Goal: Task Accomplishment & Management: Complete application form

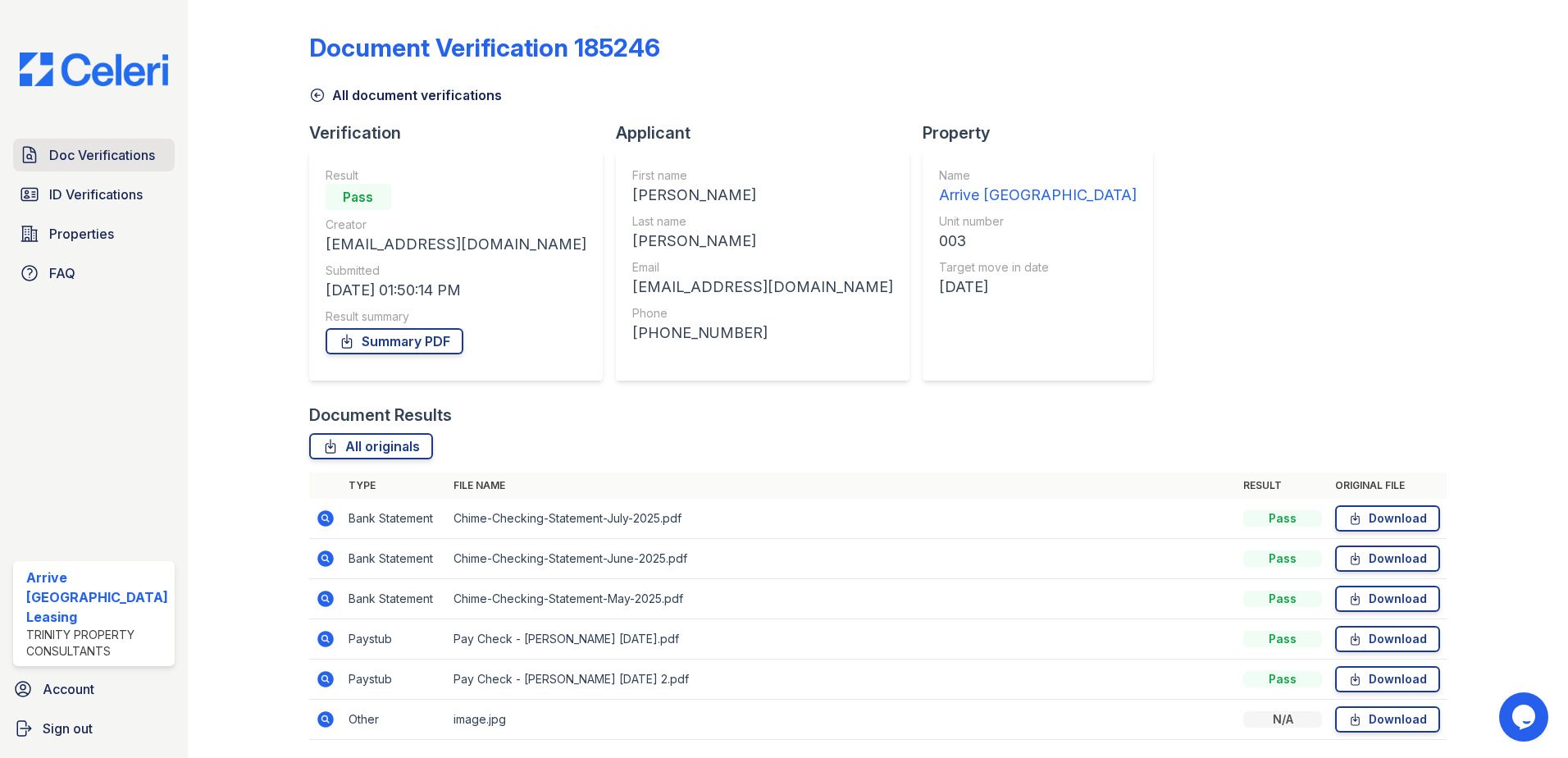
click at [91, 162] on span "Doc Verifications" at bounding box center [102, 155] width 106 height 20
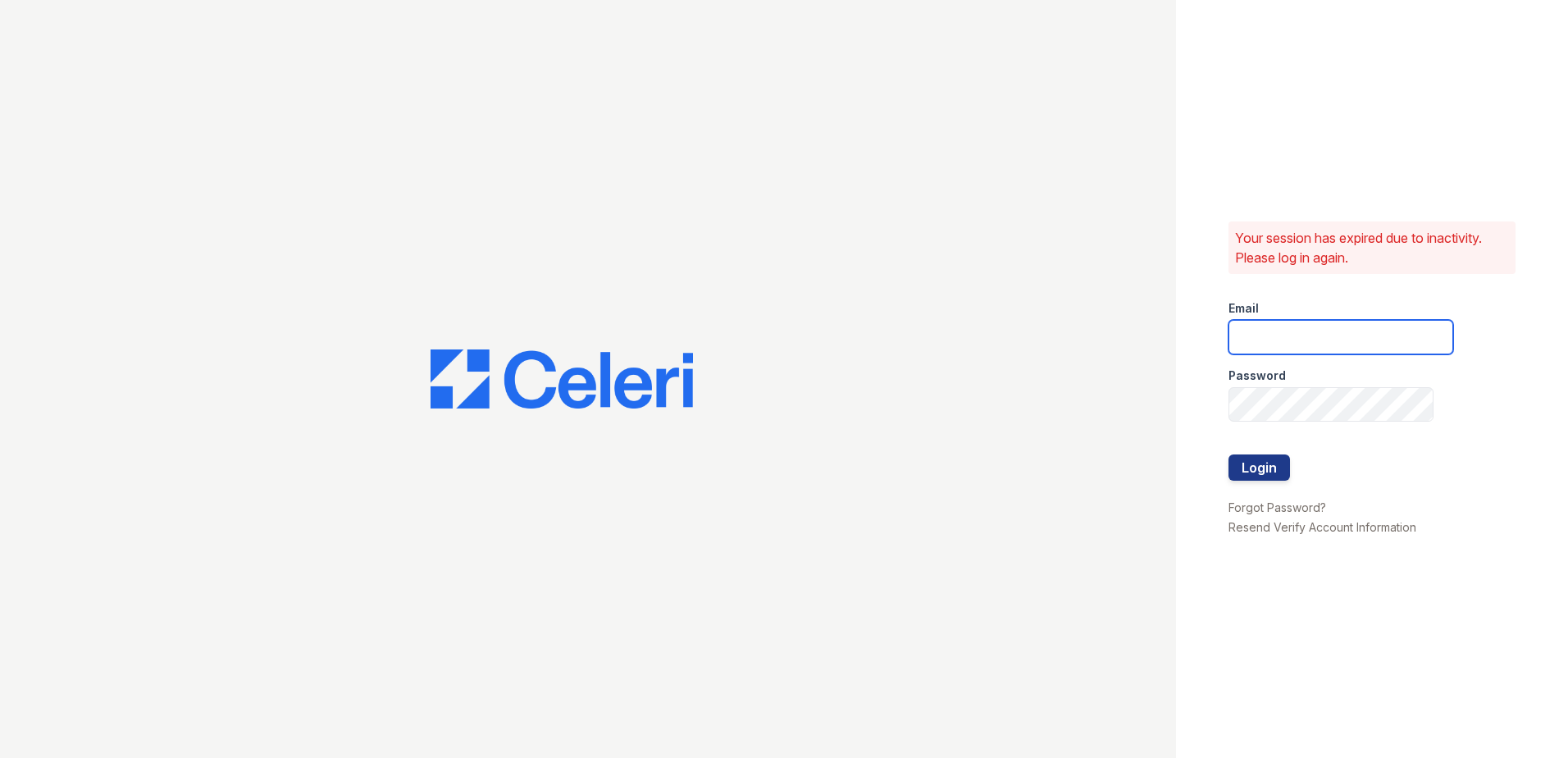
click at [1317, 348] on input "email" at bounding box center [1342, 337] width 225 height 34
type input "[EMAIL_ADDRESS][DOMAIN_NAME]"
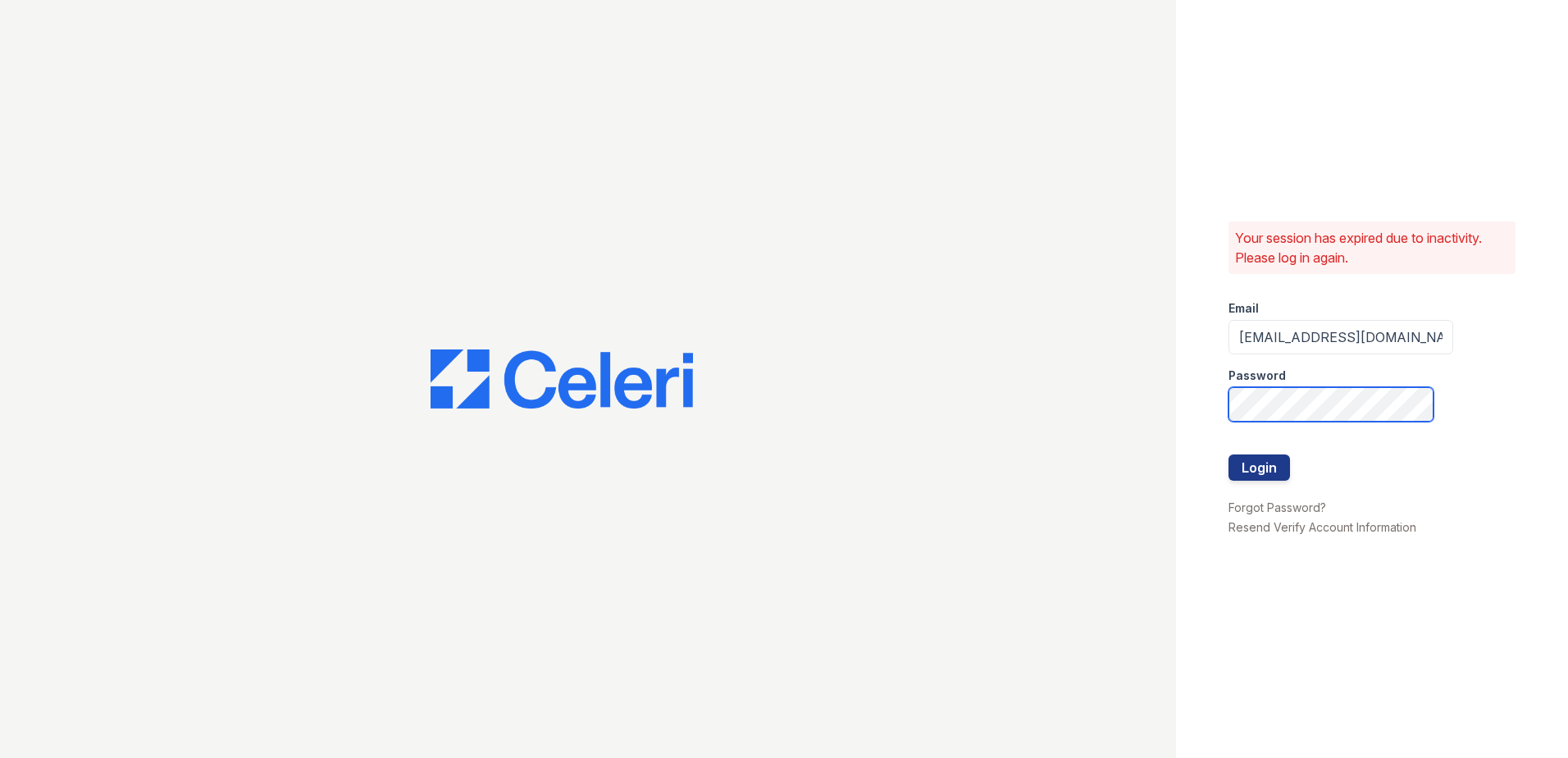
click at [1229, 454] on button "Login" at bounding box center [1260, 468] width 61 height 27
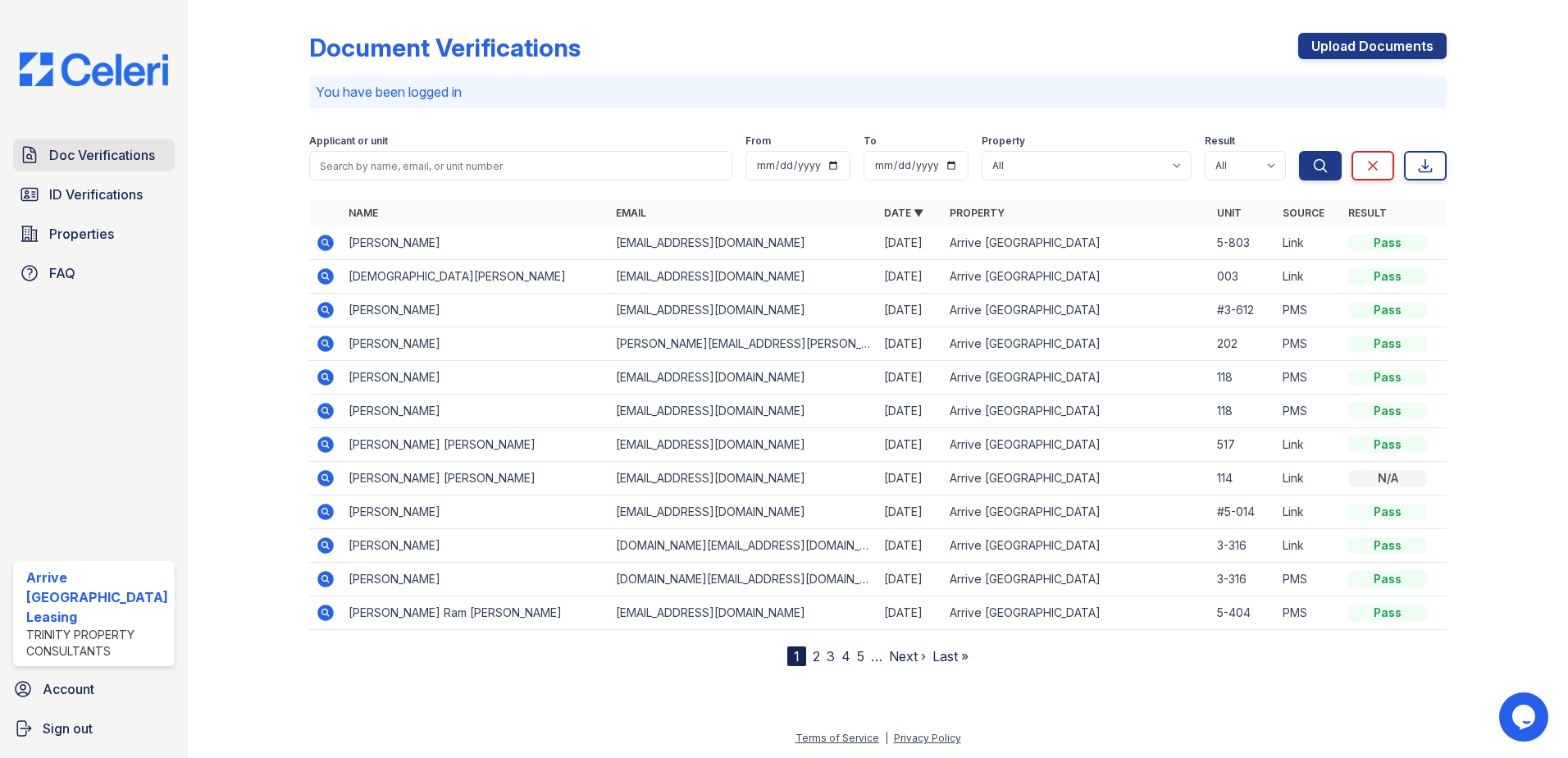
click at [119, 148] on span "Doc Verifications" at bounding box center [102, 155] width 106 height 20
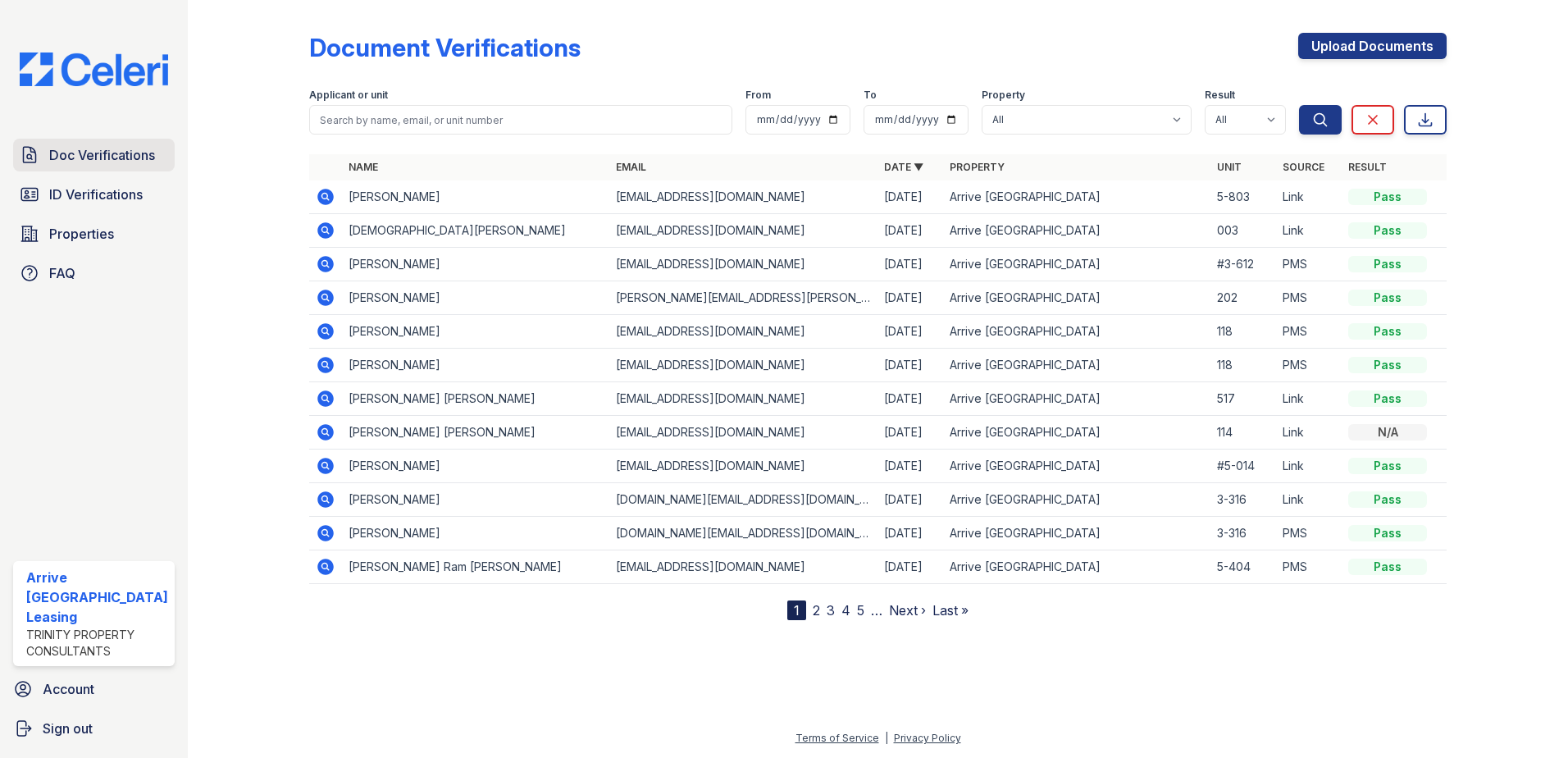
click at [56, 153] on span "Doc Verifications" at bounding box center [102, 155] width 106 height 20
click at [70, 197] on span "ID Verifications" at bounding box center [96, 194] width 94 height 20
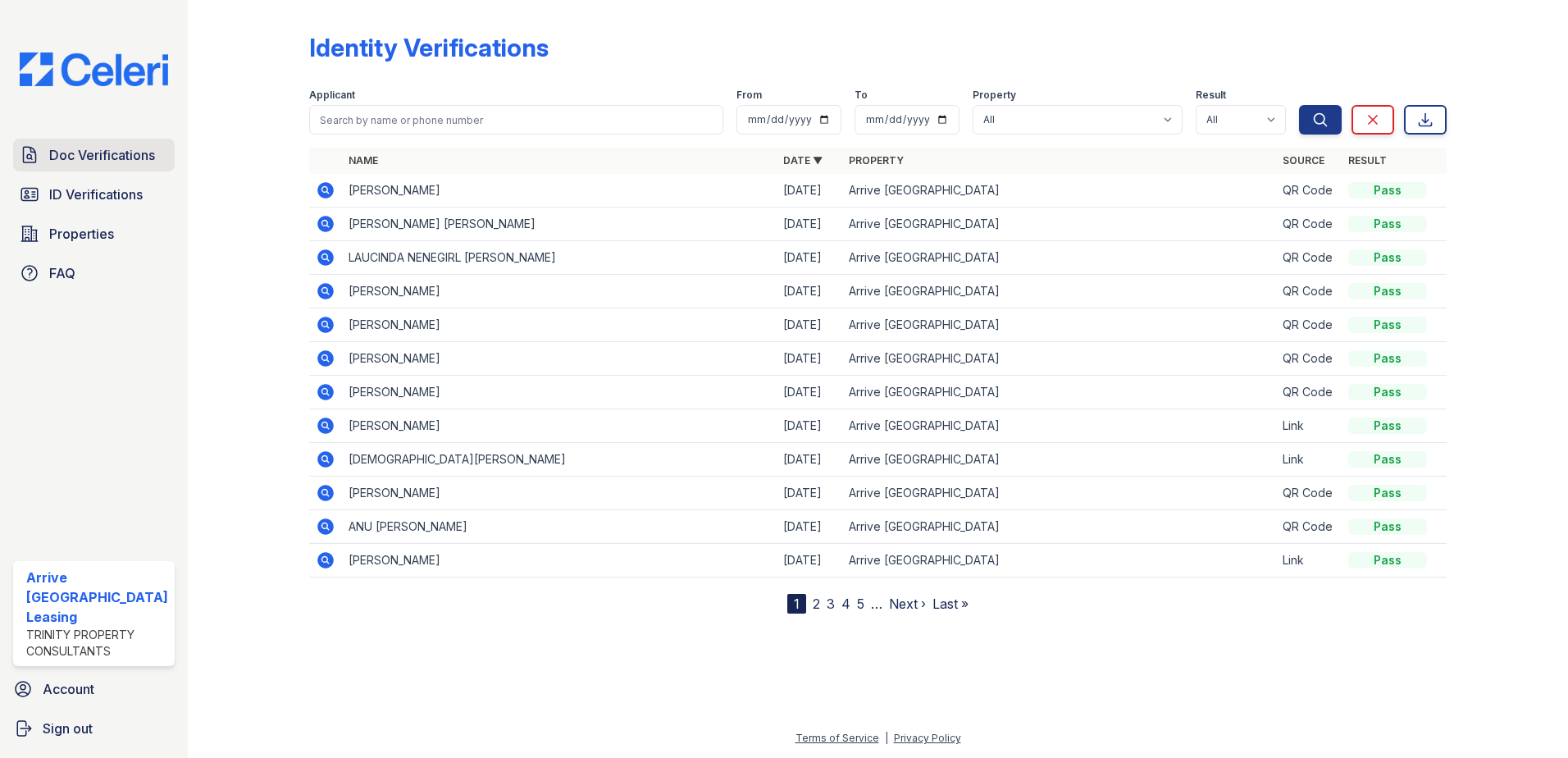
click at [77, 170] on link "Doc Verifications" at bounding box center [94, 155] width 161 height 32
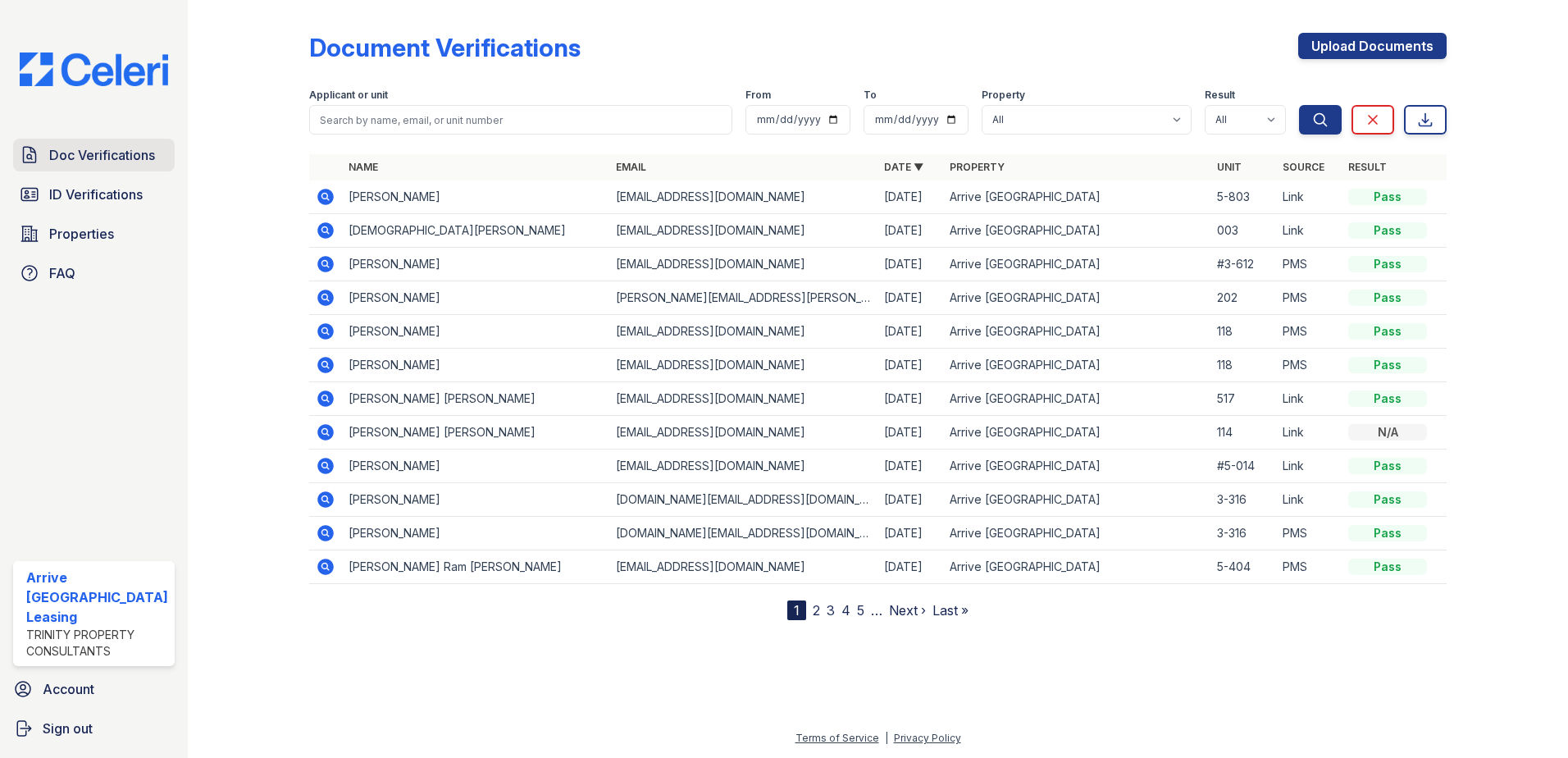
click at [115, 160] on span "Doc Verifications" at bounding box center [102, 155] width 106 height 20
click at [95, 240] on span "Properties" at bounding box center [82, 234] width 65 height 20
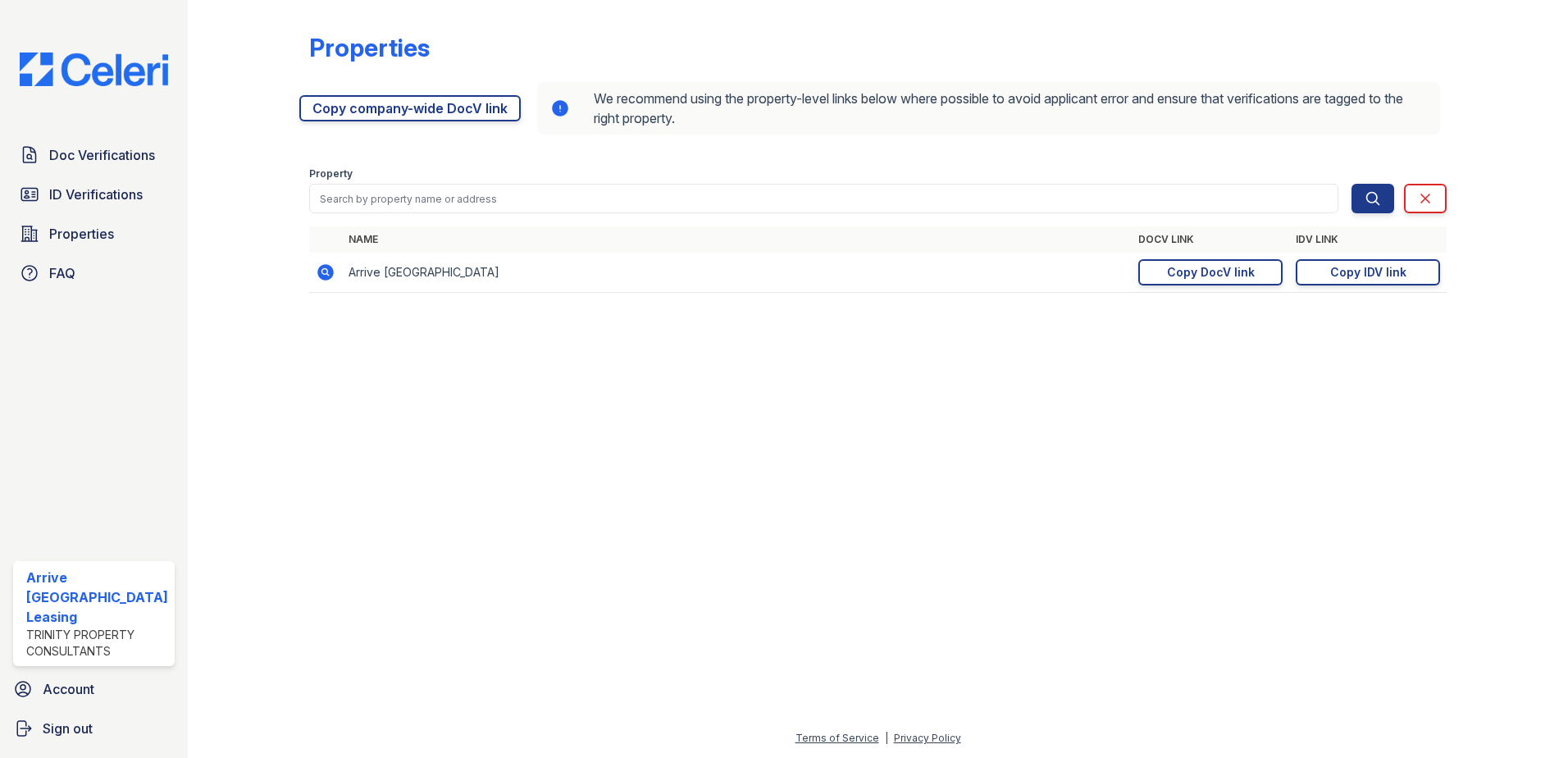
click at [383, 272] on td "Arrive [GEOGRAPHIC_DATA]" at bounding box center [737, 273] width 791 height 40
click at [1181, 270] on div "Copy DocV link" at bounding box center [1211, 272] width 88 height 16
click at [1334, 273] on div "Copy IDV link" at bounding box center [1369, 272] width 76 height 16
click at [1235, 277] on div "Copy DocV link" at bounding box center [1211, 272] width 88 height 16
click at [100, 74] on img at bounding box center [94, 69] width 175 height 33
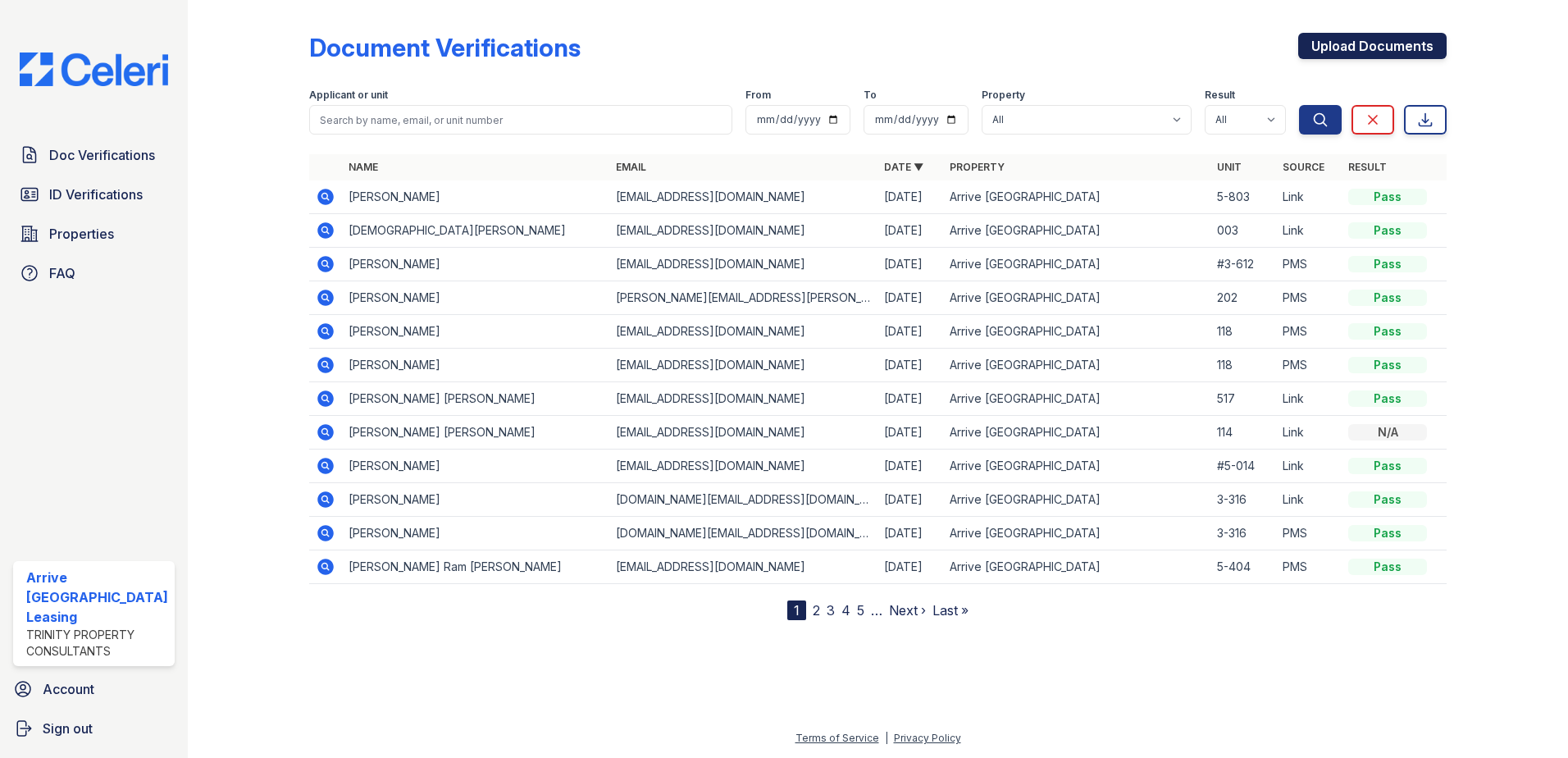
click at [1347, 43] on link "Upload Documents" at bounding box center [1373, 46] width 149 height 27
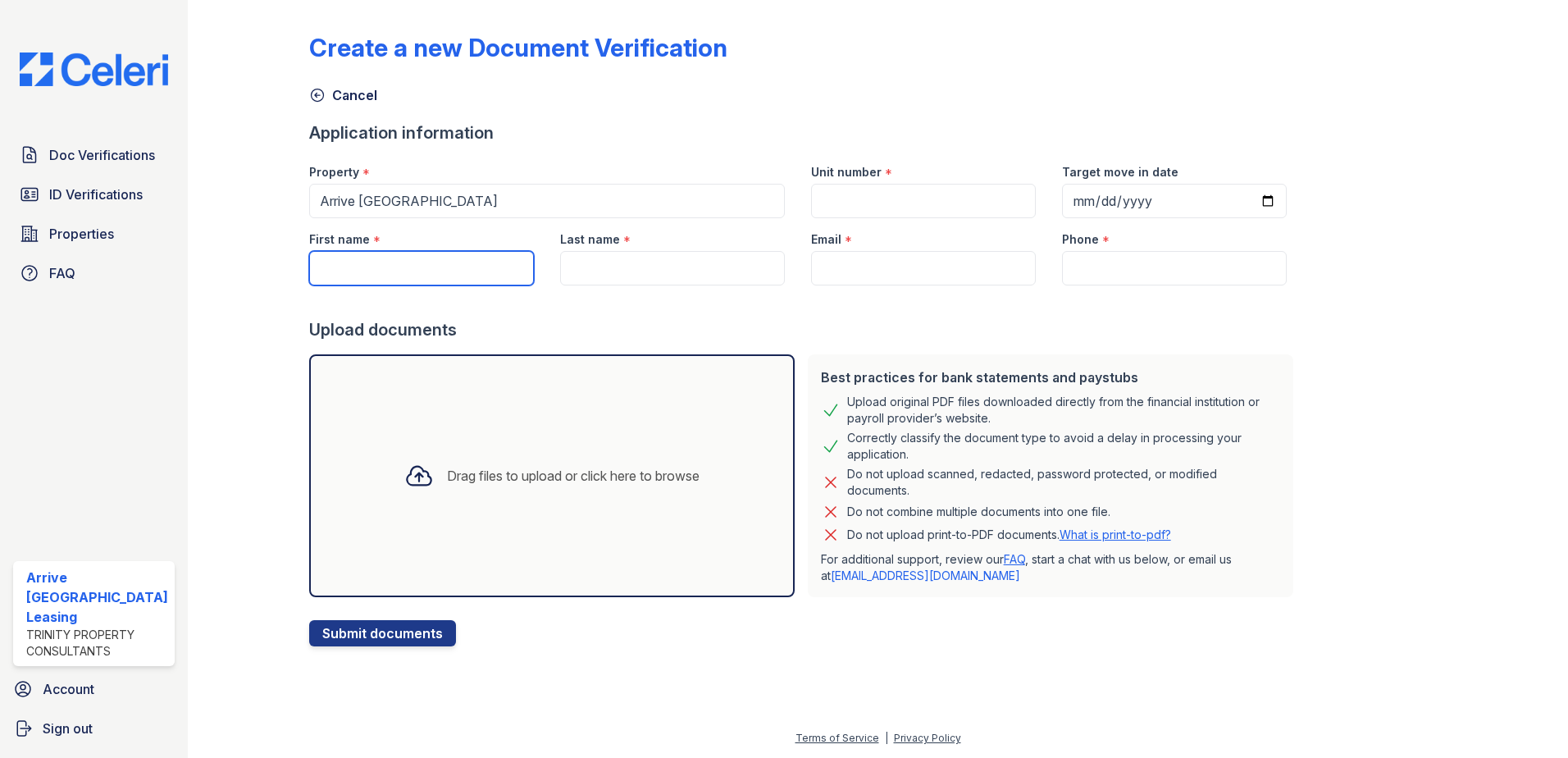
click at [426, 269] on input "First name" at bounding box center [422, 268] width 225 height 34
click at [429, 256] on input "First name" at bounding box center [422, 268] width 225 height 34
click at [420, 263] on input "First name" at bounding box center [422, 268] width 225 height 34
type input "[PERSON_NAME]"
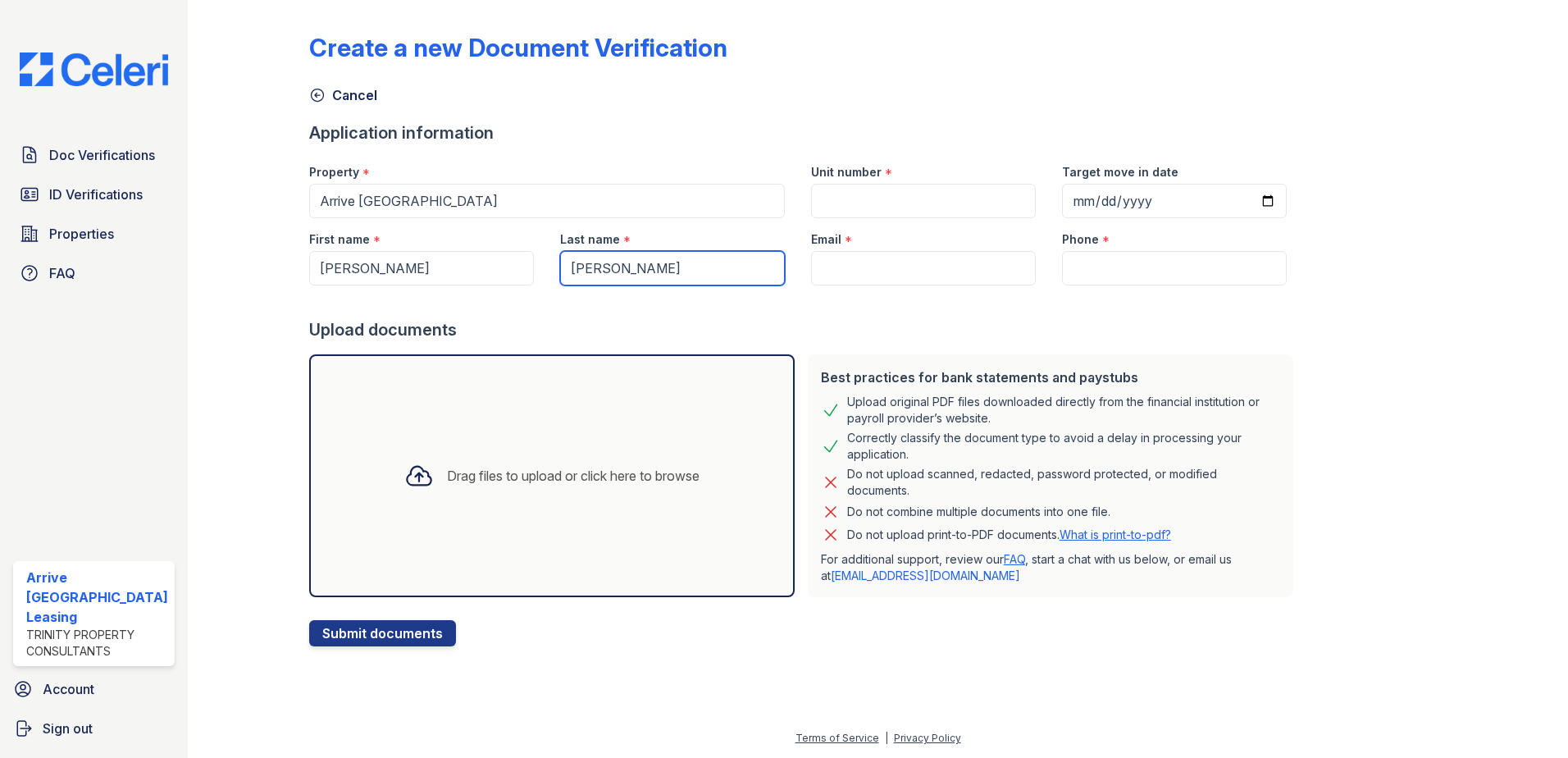
type input "[PERSON_NAME]"
click at [848, 196] on input "Unit number" at bounding box center [924, 201] width 225 height 34
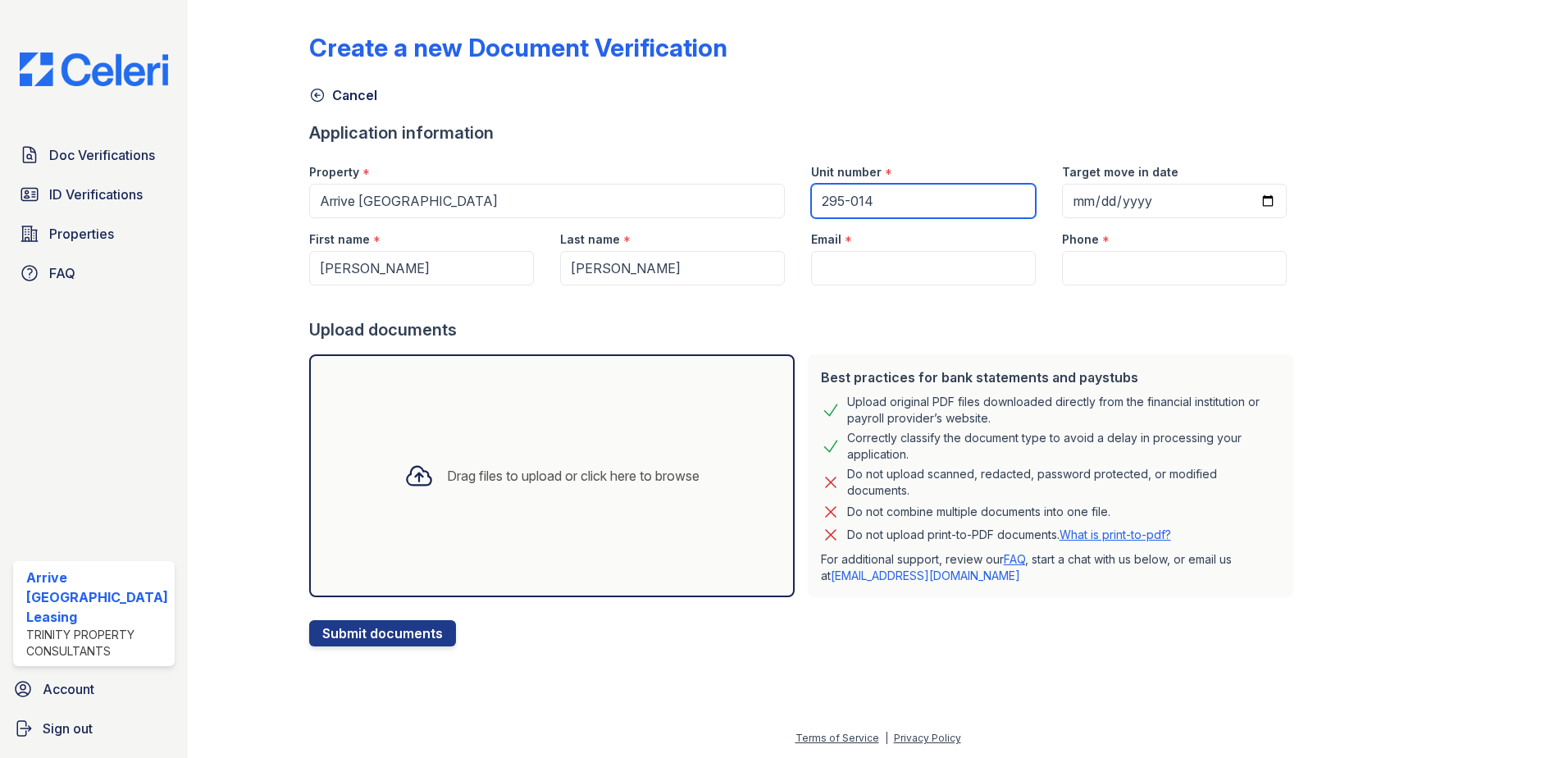
type input "295-014"
click at [1240, 204] on input "Target move in date" at bounding box center [1175, 201] width 225 height 34
type input "[DATE]"
click at [850, 272] on input "Email" at bounding box center [924, 268] width 225 height 34
click at [855, 269] on input "Email" at bounding box center [924, 268] width 225 height 34
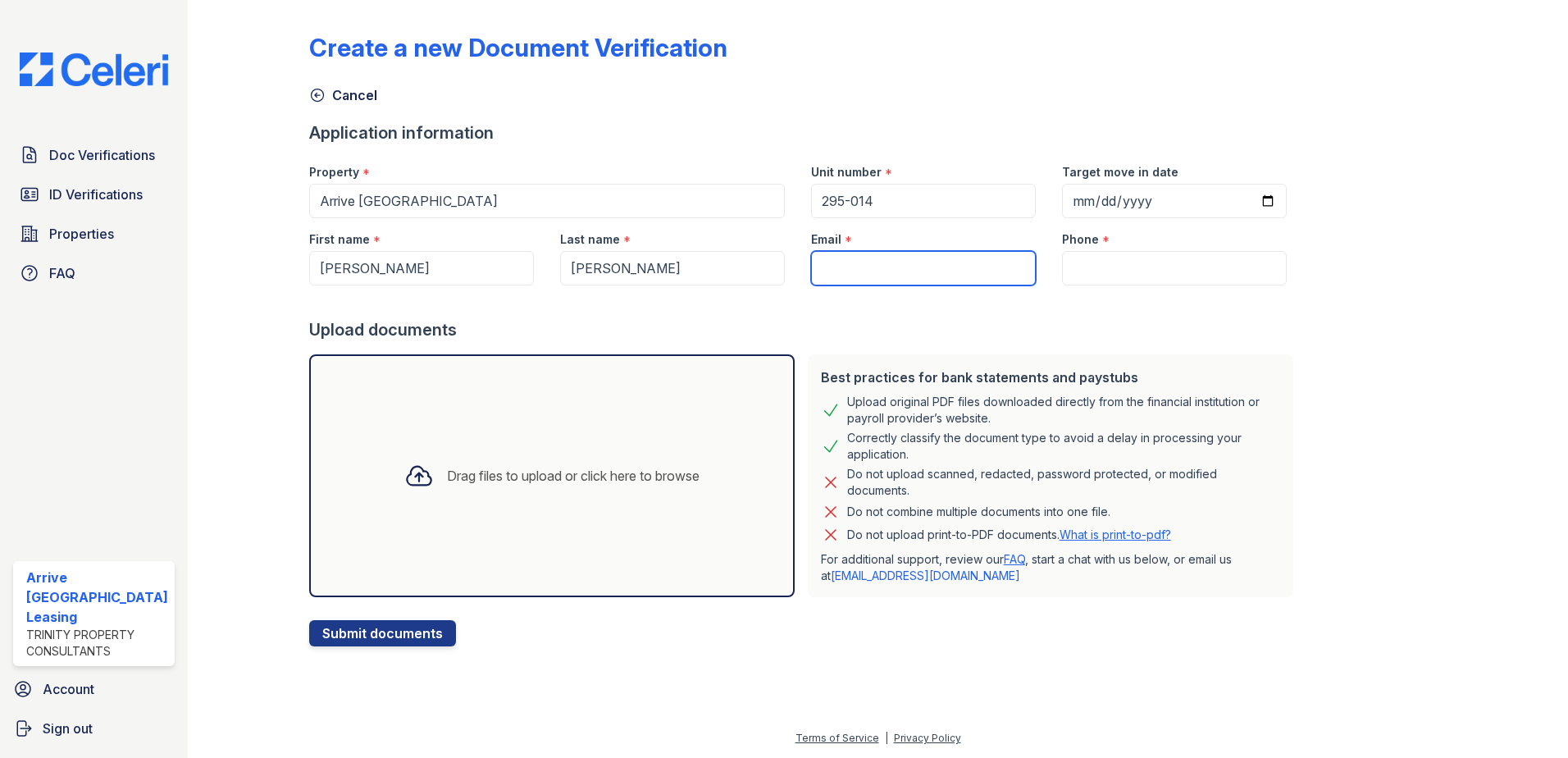
paste input ""[EMAIL_ADDRESS][DOMAIN_NAME]" <[EMAIL_ADDRESS][DOMAIN_NAME]>"
type input ""[EMAIL_ADDRESS][DOMAIN_NAME]" <[EMAIL_ADDRESS][DOMAIN_NAME]>"
click at [1105, 265] on input "Phone" at bounding box center [1175, 268] width 225 height 34
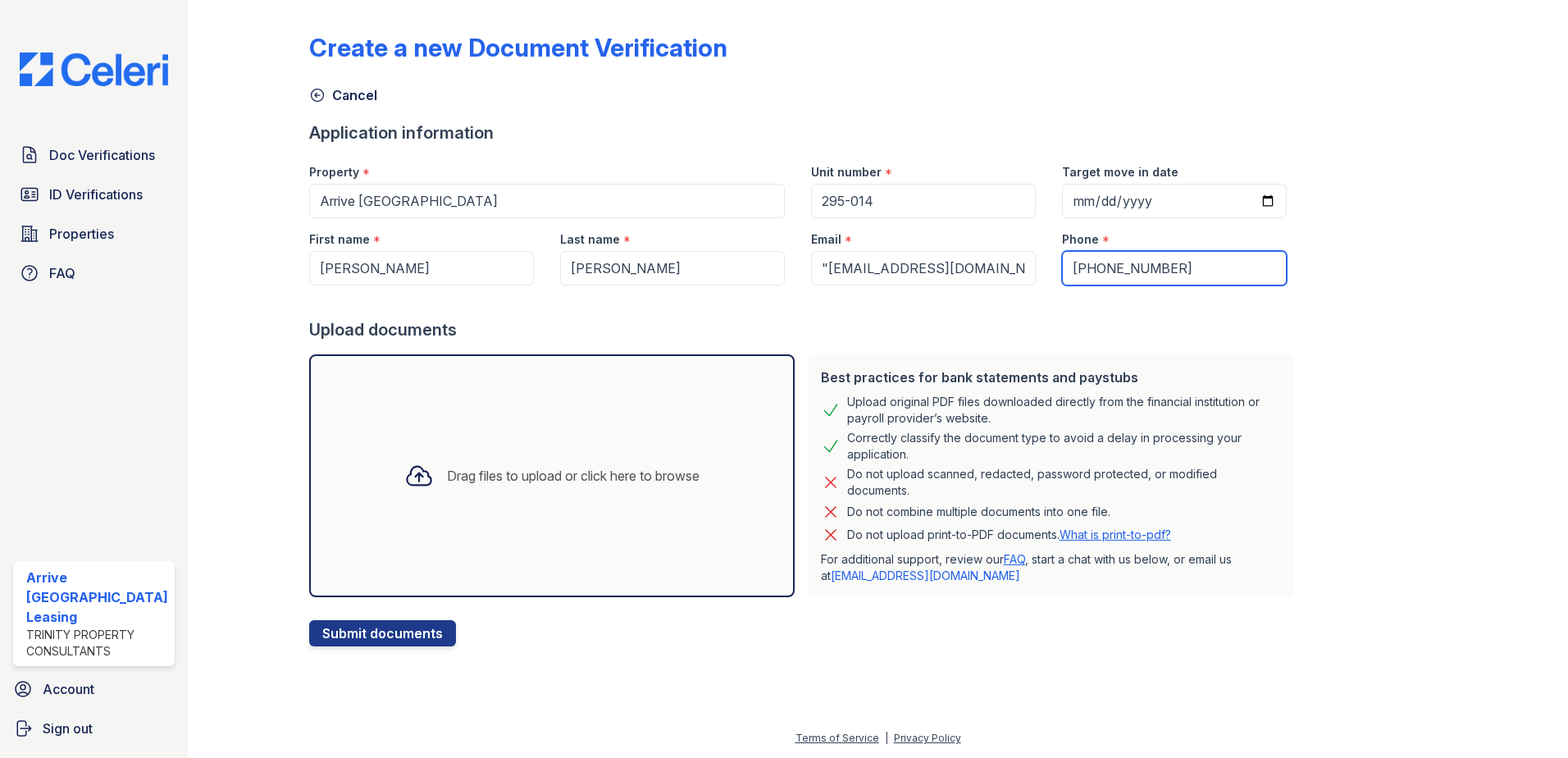
type input "[PHONE_NUMBER]"
click at [1007, 266] on input ""[EMAIL_ADDRESS][DOMAIN_NAME]" <[EMAIL_ADDRESS][DOMAIN_NAME]>" at bounding box center [924, 268] width 225 height 34
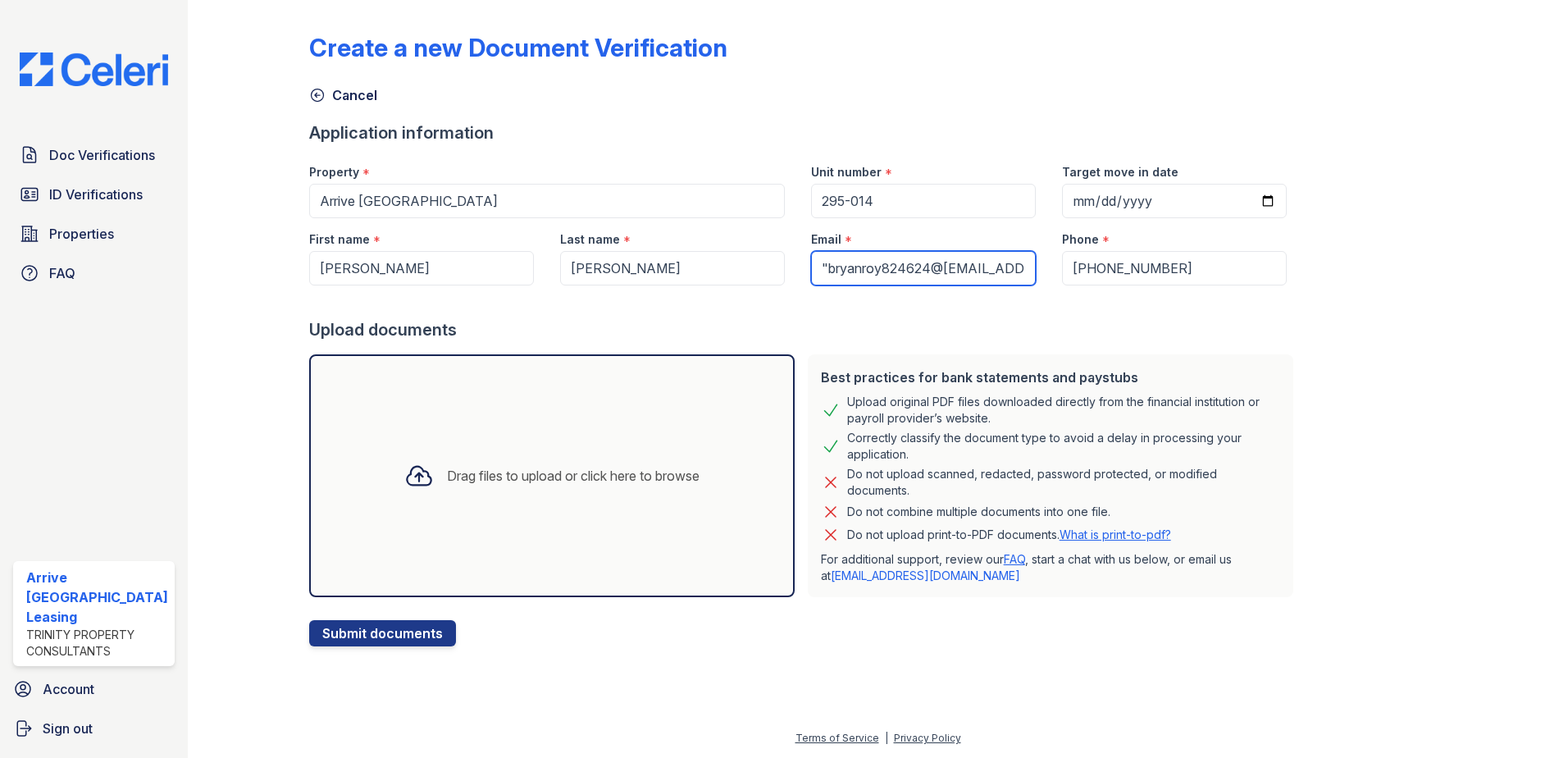
drag, startPoint x: 864, startPoint y: 270, endPoint x: 779, endPoint y: 265, distance: 85.1
click at [779, 265] on div "First name * [PERSON_NAME] Last name * [PERSON_NAME] Email * "bryanroy824624@[E…" at bounding box center [798, 252] width 1004 height 67
type input "[EMAIL_ADDRESS][DOMAIN_NAME]"
click at [446, 465] on div "Drag files to upload or click here to browse" at bounding box center [552, 475] width 322 height 55
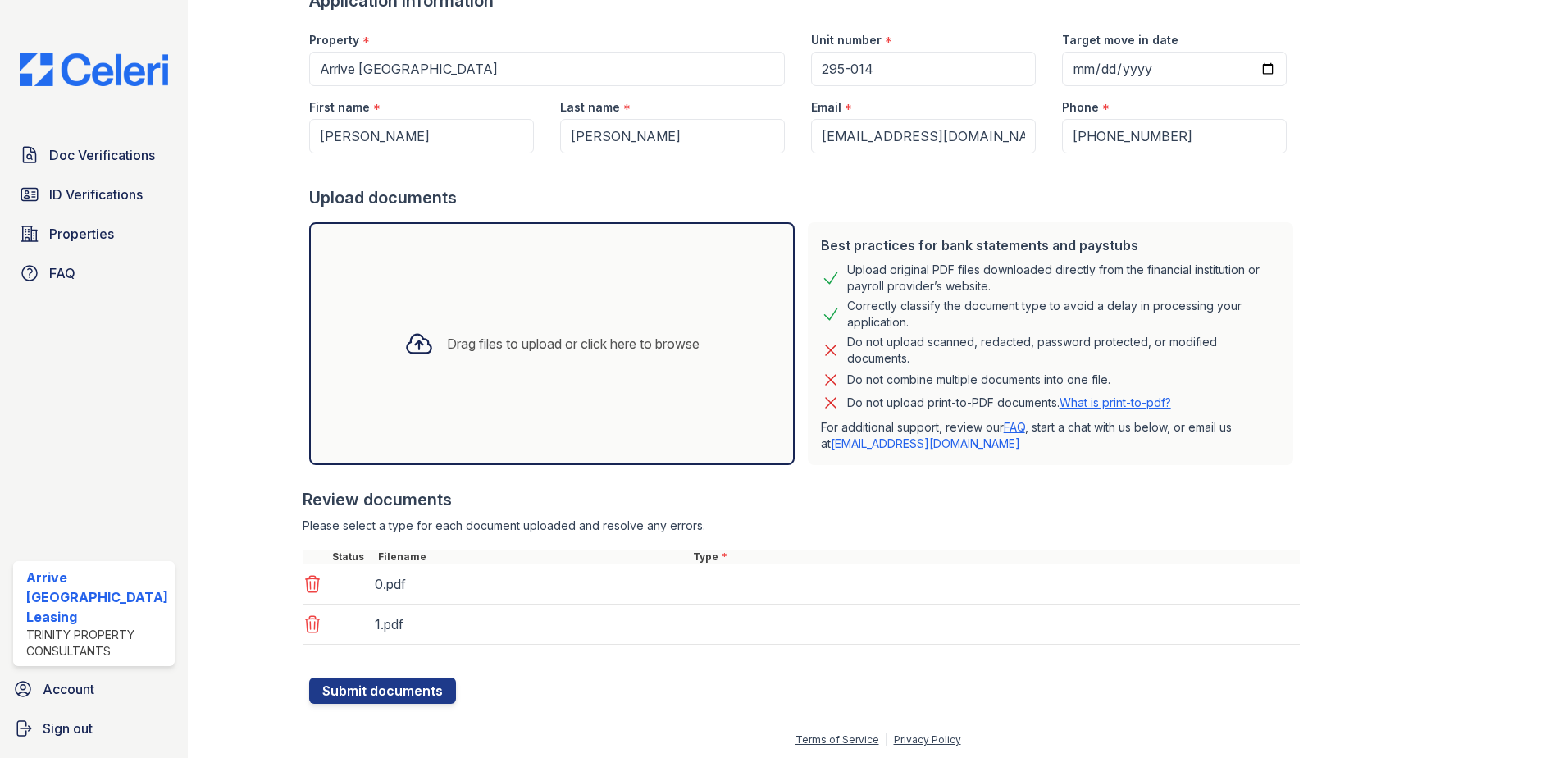
scroll to position [134, 0]
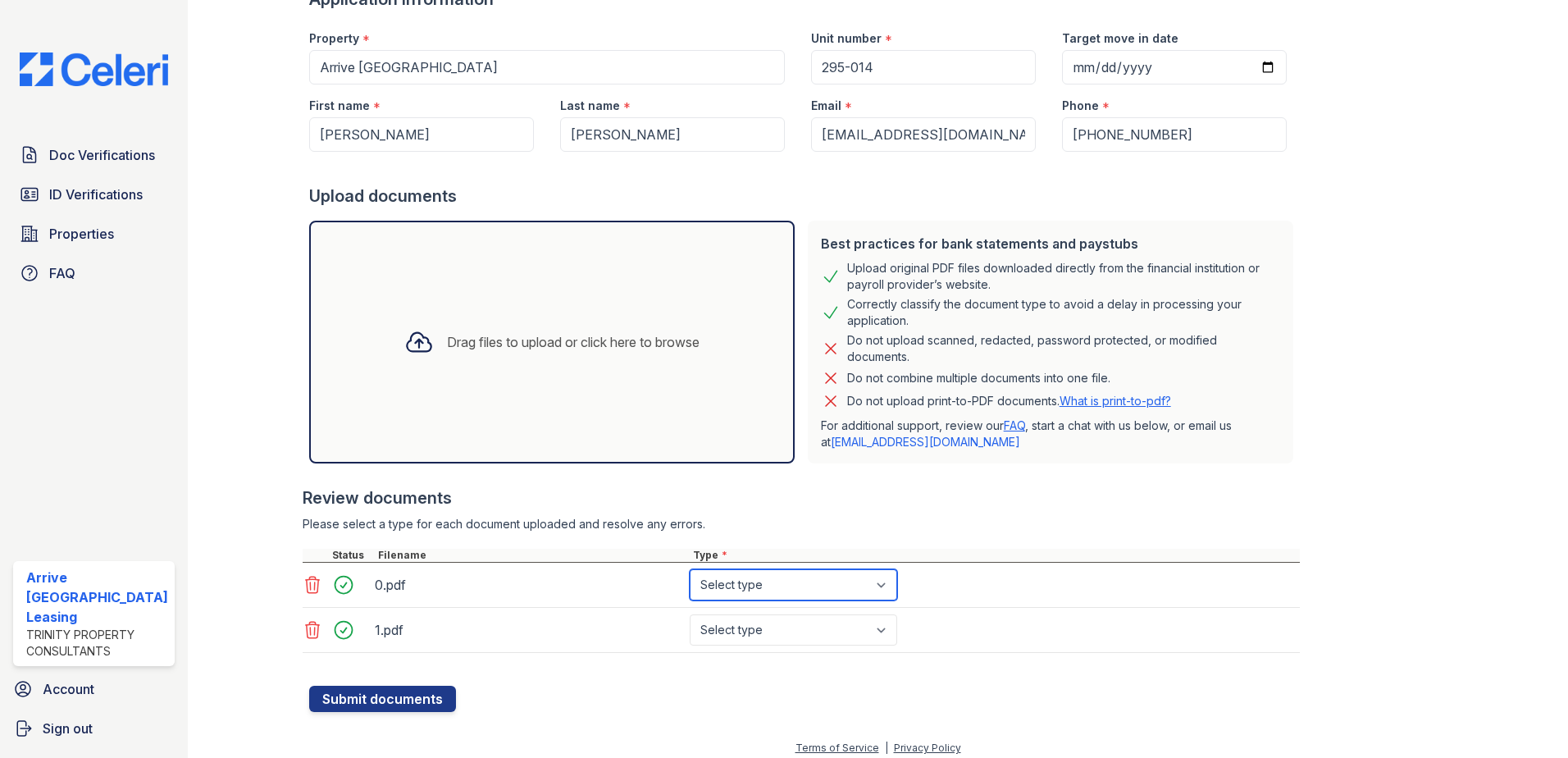
click at [826, 585] on select "Select type Paystub Bank Statement Offer Letter Tax Documents Benefit Award Let…" at bounding box center [793, 585] width 207 height 32
select select "paystub"
click at [690, 570] on select "Select type Paystub Bank Statement Offer Letter Tax Documents Benefit Award Let…" at bounding box center [793, 585] width 207 height 32
click at [752, 626] on select "Select type Paystub Bank Statement Offer Letter Tax Documents Benefit Award Let…" at bounding box center [793, 630] width 207 height 32
select select "paystub"
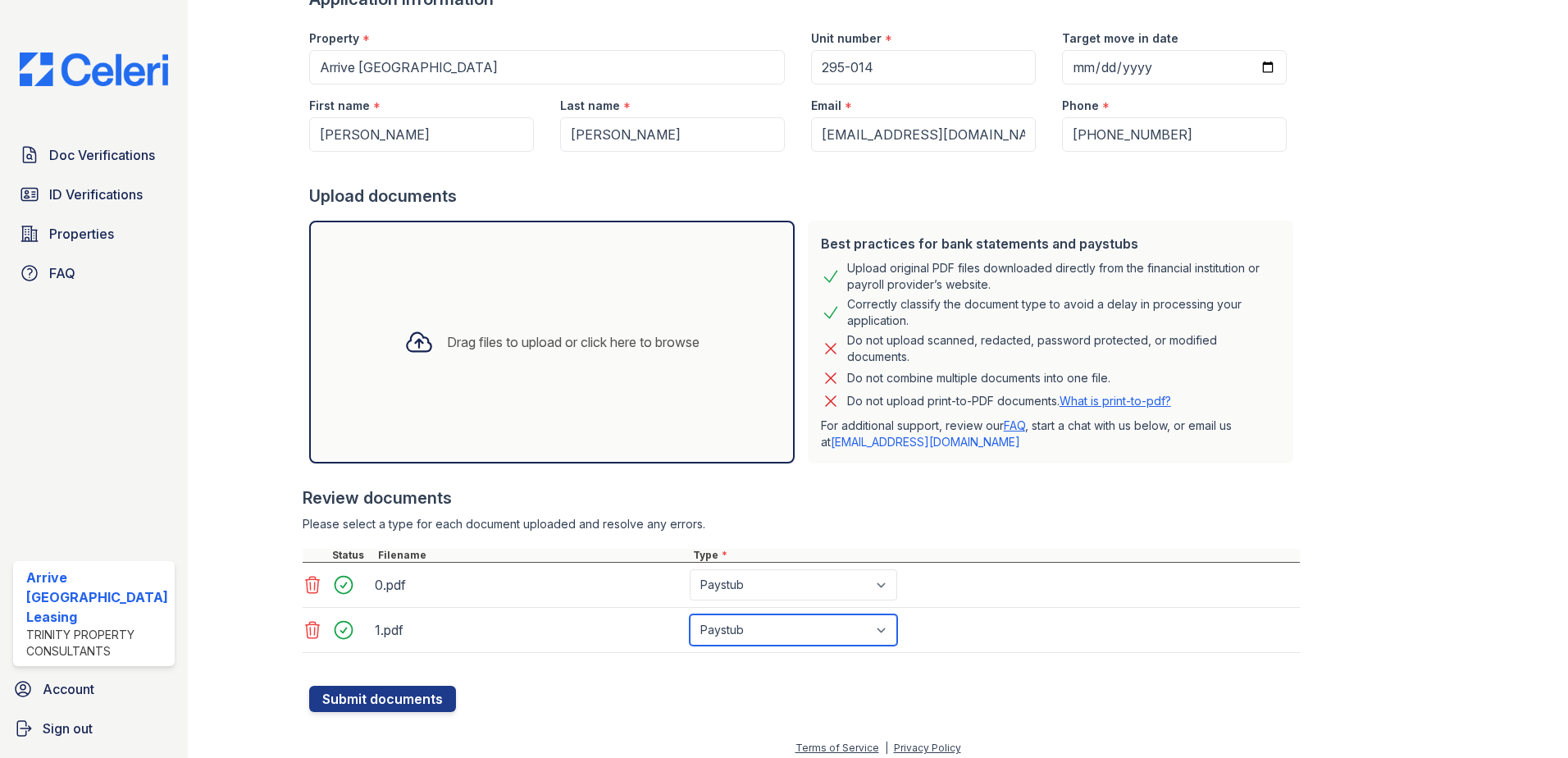
click at [690, 615] on select "Select type Paystub Bank Statement Offer Letter Tax Documents Benefit Award Let…" at bounding box center [793, 630] width 207 height 32
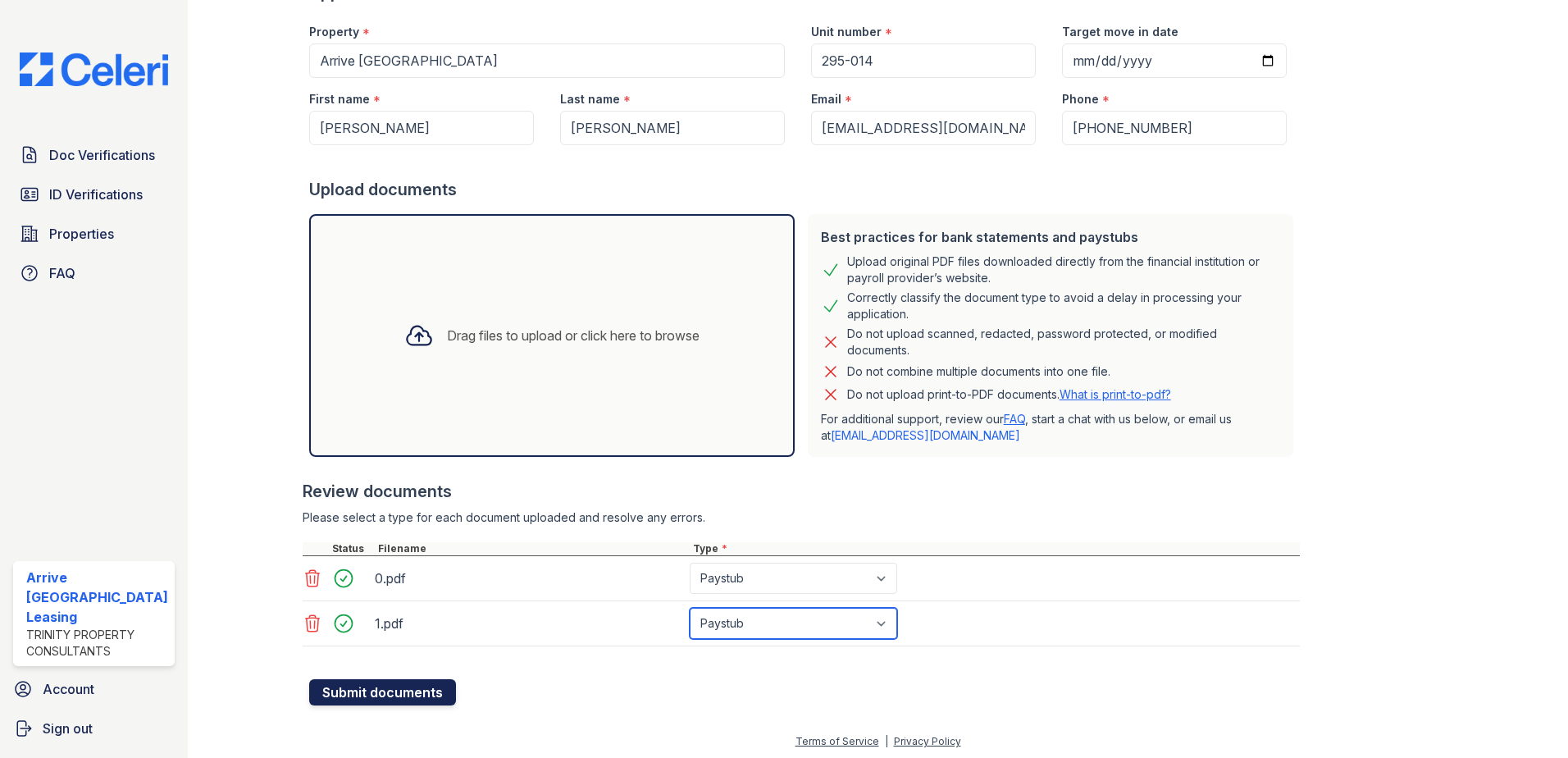
scroll to position [143, 0]
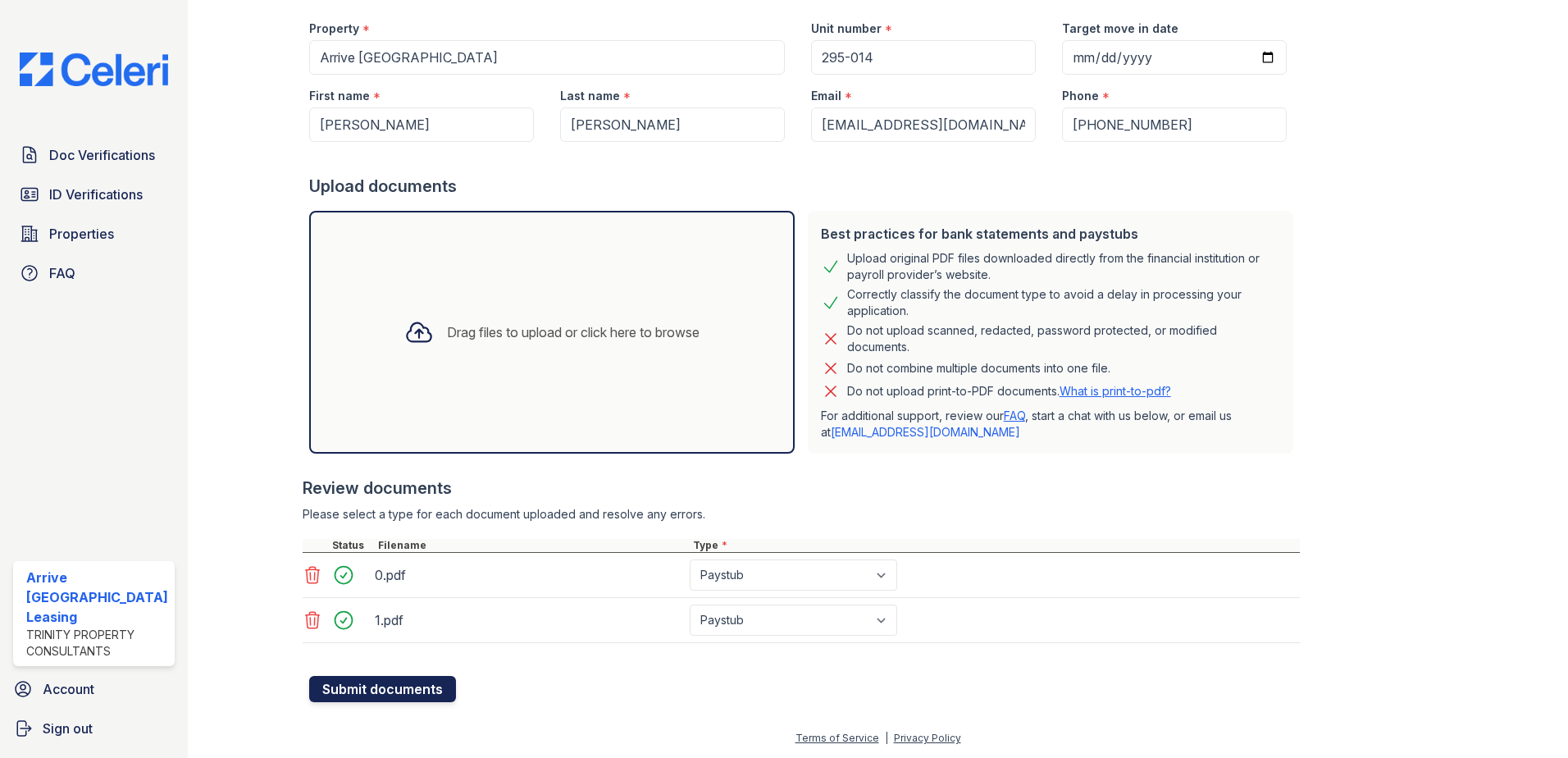
click at [398, 697] on button "Submit documents" at bounding box center [383, 689] width 147 height 27
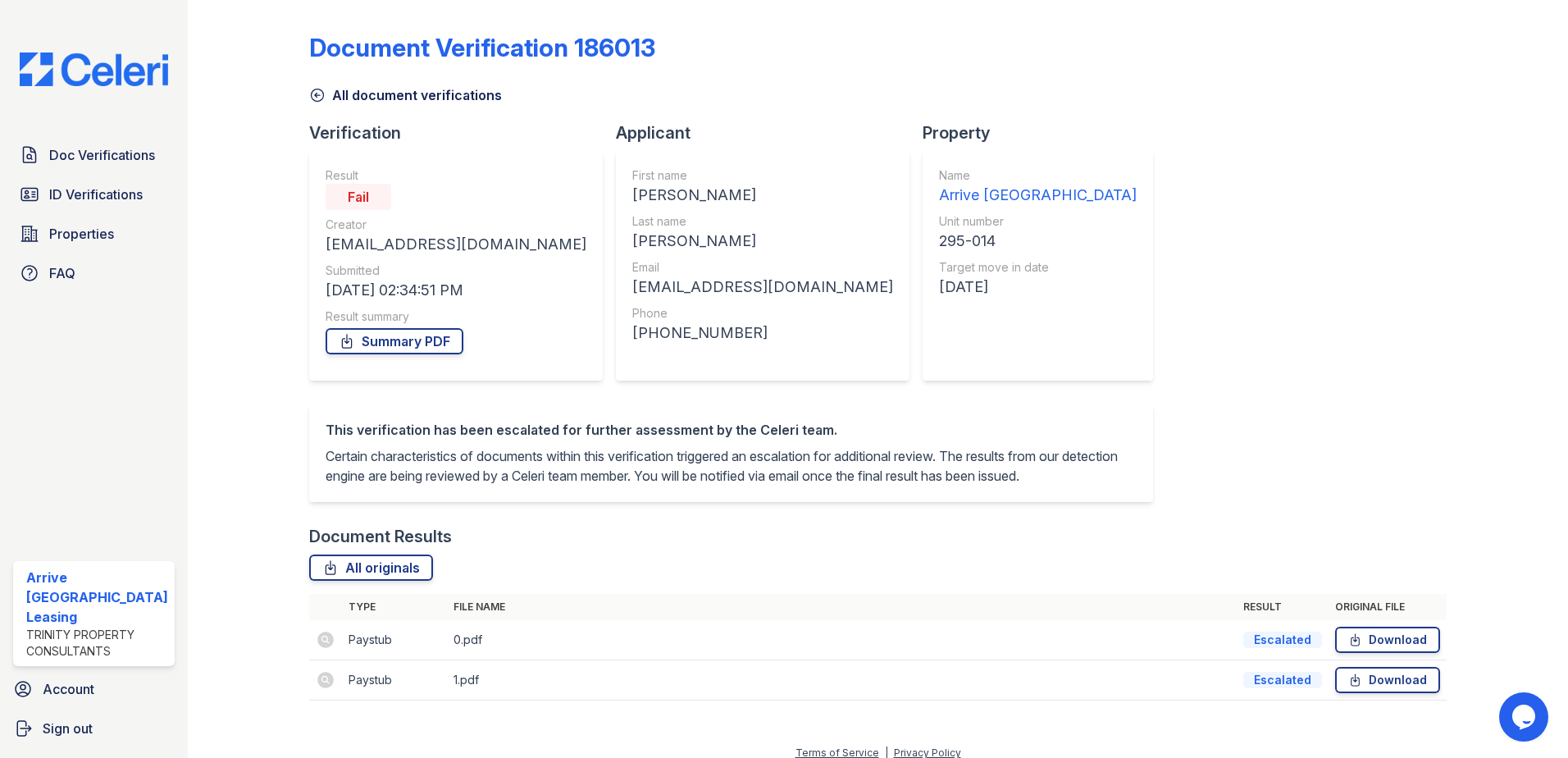
click at [1204, 337] on div "Document Verification 186013 All document verifications Verification Result Fai…" at bounding box center [878, 362] width 1139 height 710
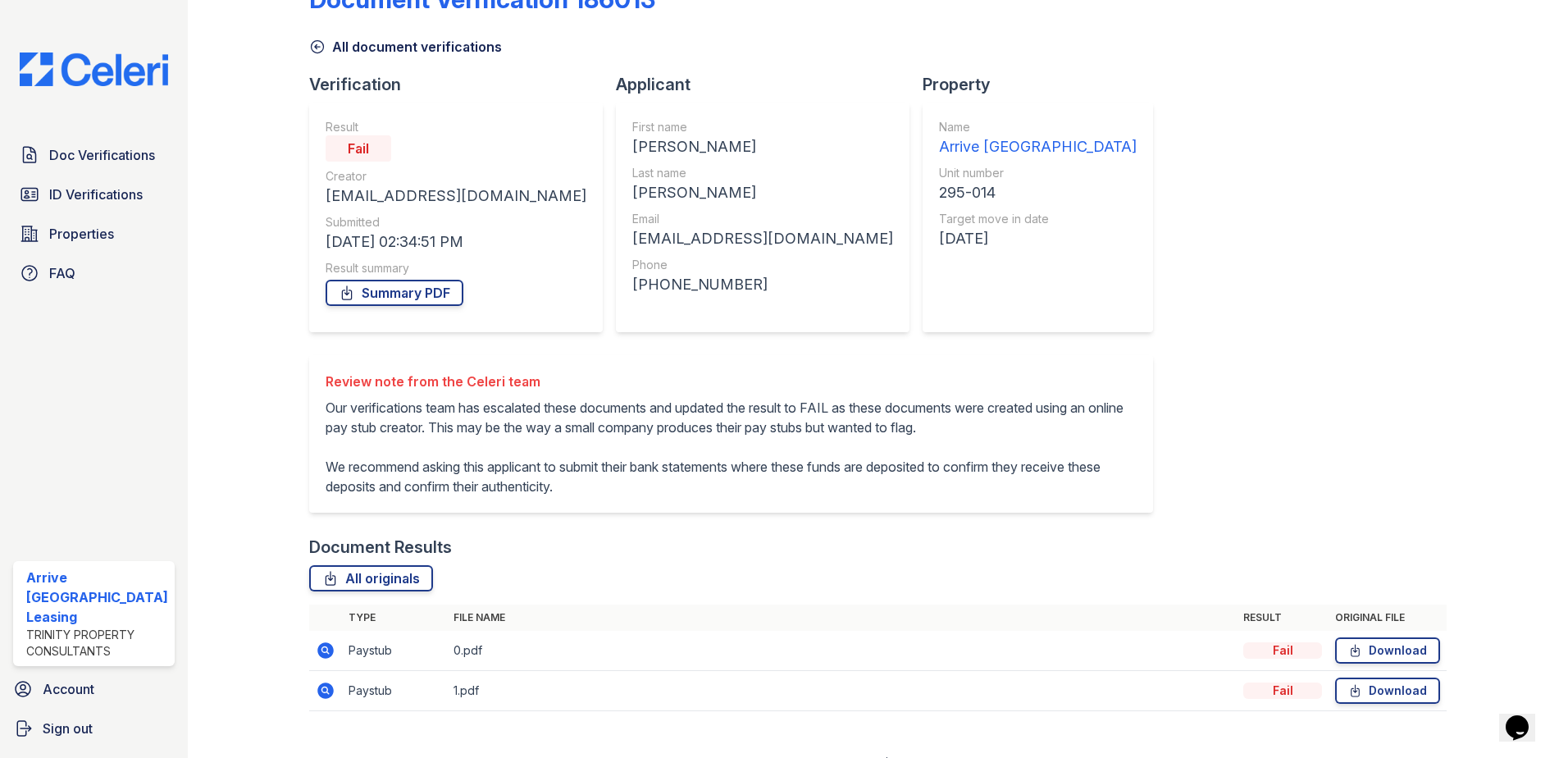
scroll to position [94, 0]
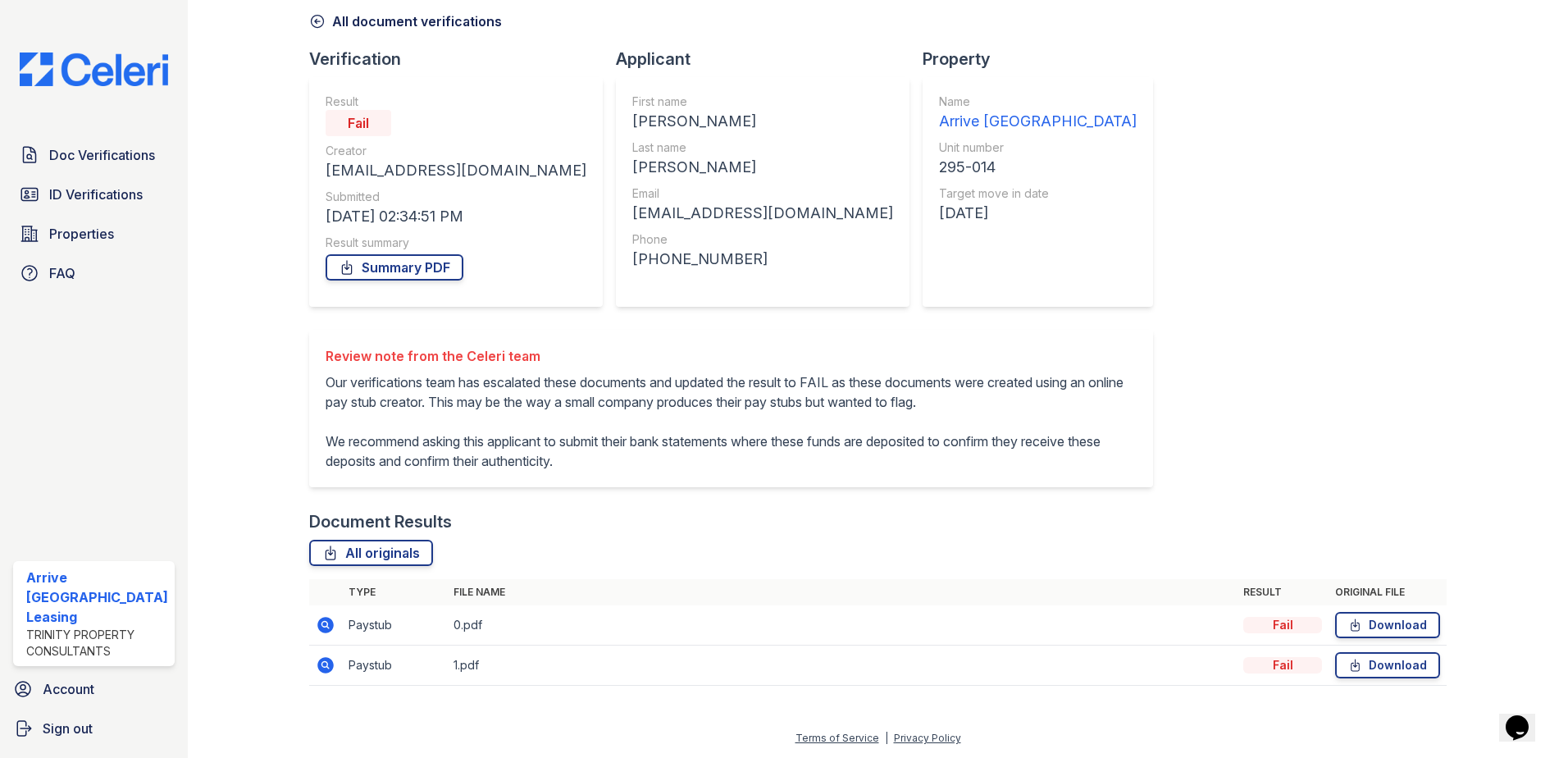
click at [1262, 628] on div "Fail" at bounding box center [1283, 624] width 79 height 16
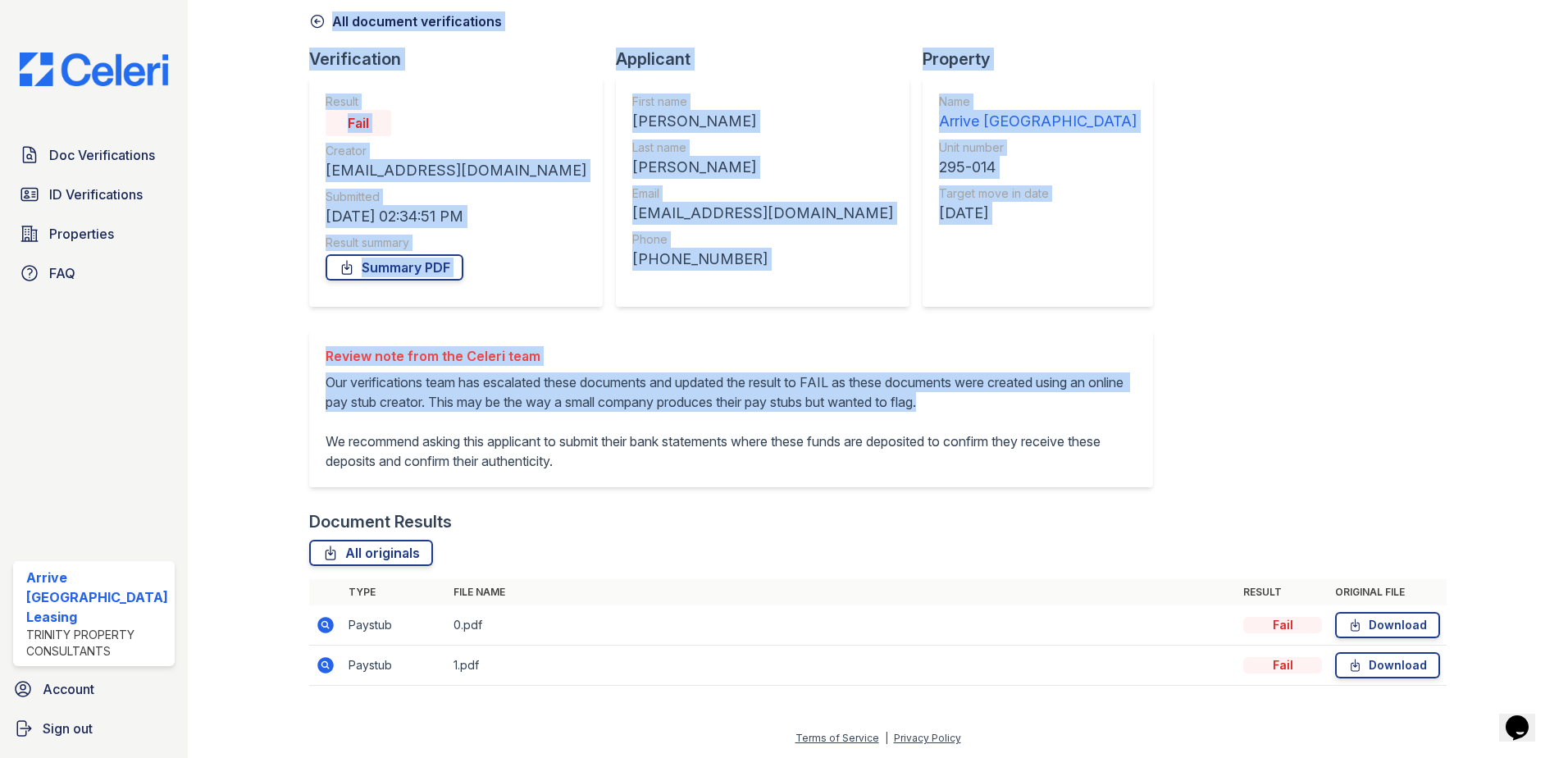
drag, startPoint x: 429, startPoint y: 411, endPoint x: 295, endPoint y: 368, distance: 140.7
click at [295, 368] on div "Document Verification 186013 All document verifications Verification Result Fai…" at bounding box center [878, 327] width 1328 height 803
drag, startPoint x: 295, startPoint y: 368, endPoint x: 544, endPoint y: 410, distance: 252.5
click at [544, 410] on p "Our verifications team has escalated these documents and updated the result to …" at bounding box center [731, 421] width 811 height 98
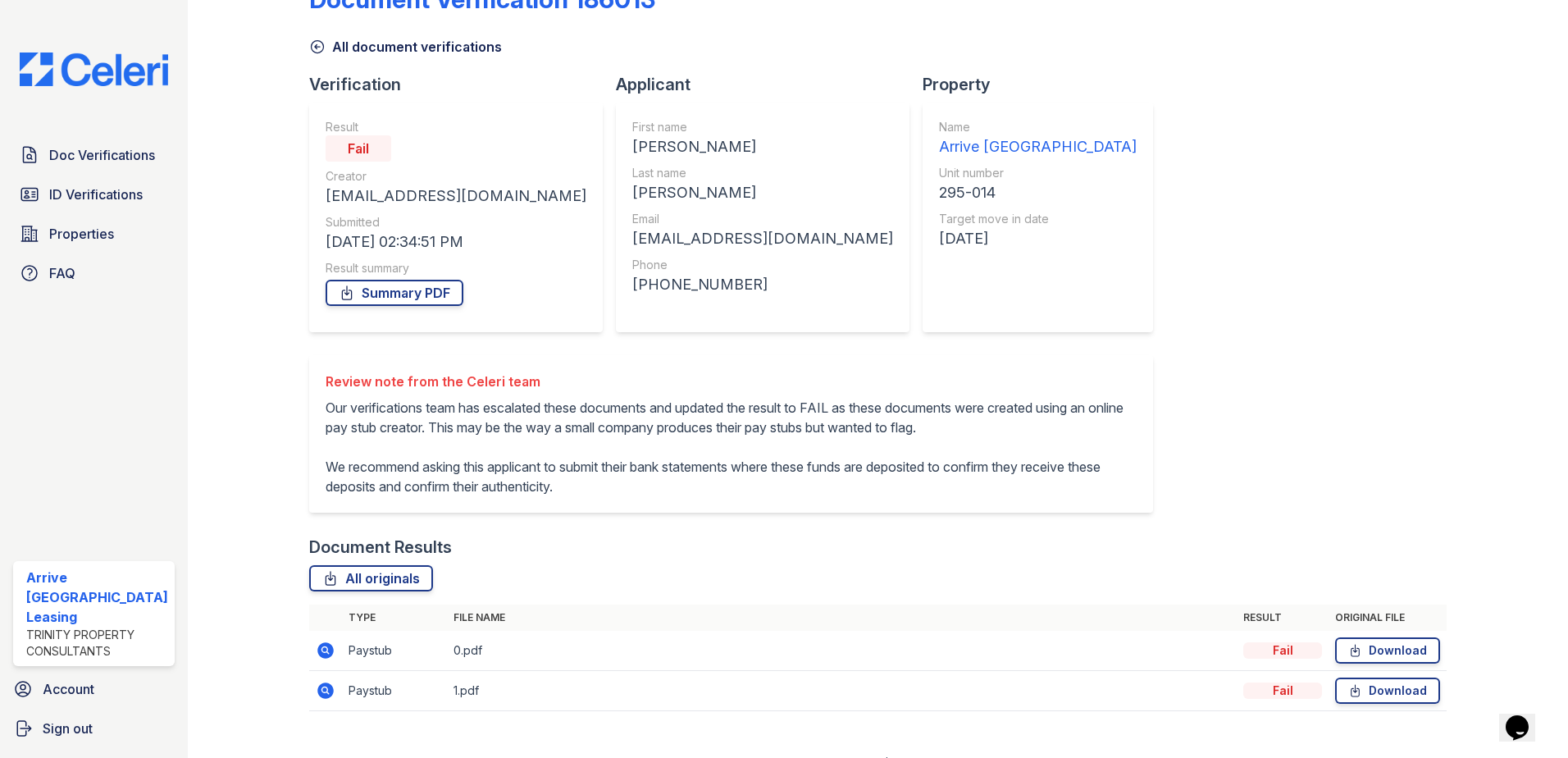
scroll to position [11, 0]
